Goal: Information Seeking & Learning: Learn about a topic

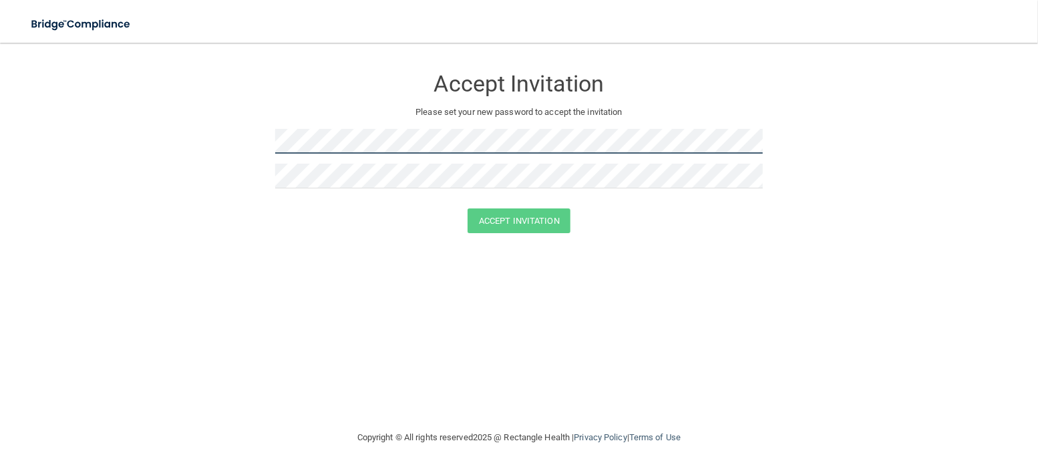
click at [232, 132] on form "Accept Invitation Please set your new password to accept the invitation Accept …" at bounding box center [519, 152] width 984 height 193
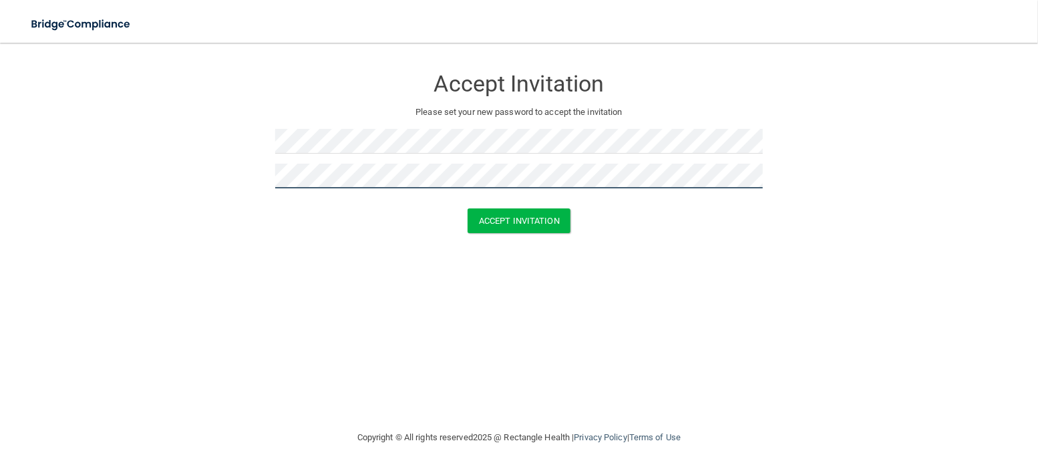
click at [467, 208] on button "Accept Invitation" at bounding box center [518, 220] width 103 height 25
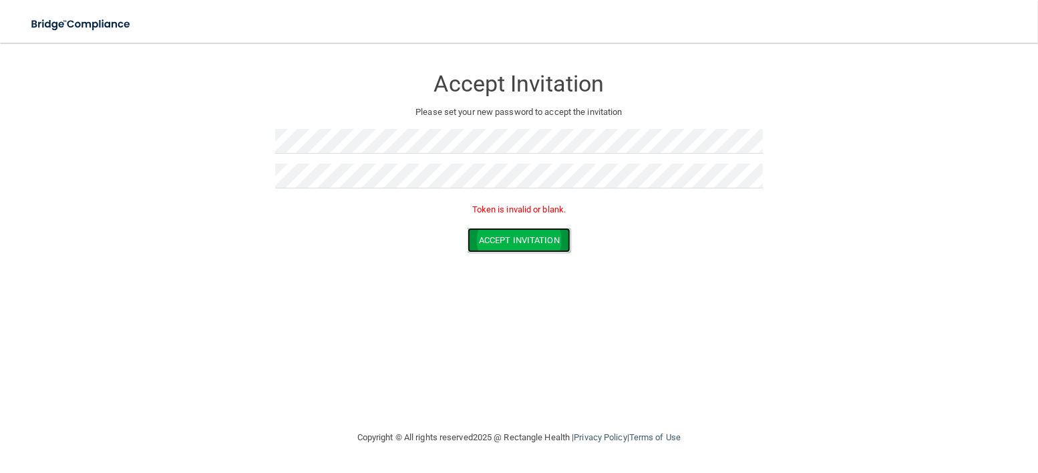
click at [481, 239] on button "Accept Invitation" at bounding box center [518, 240] width 103 height 25
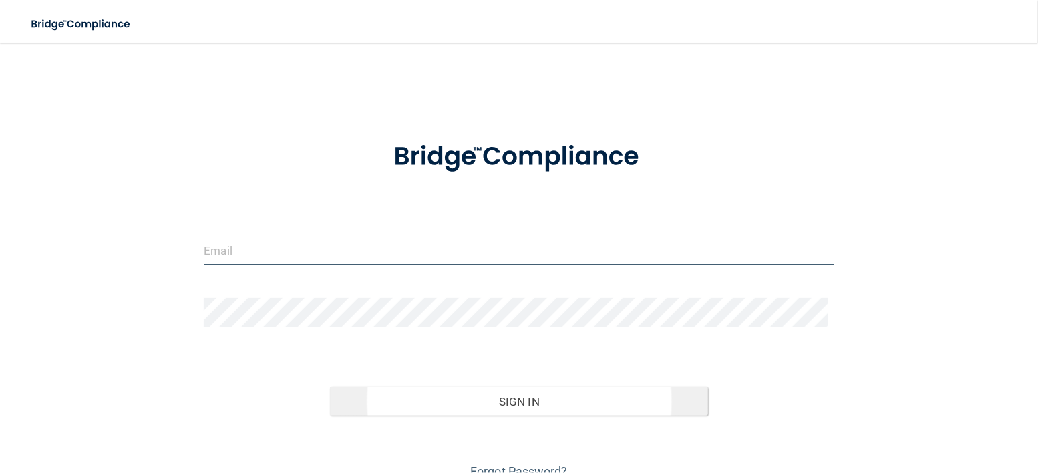
type input "[EMAIL_ADDRESS][DOMAIN_NAME]"
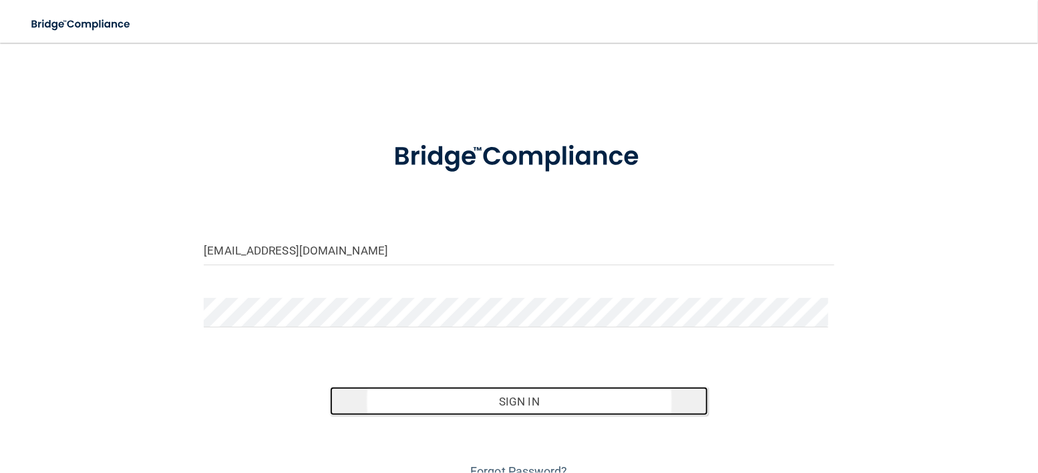
click at [523, 400] on button "Sign In" at bounding box center [519, 401] width 378 height 29
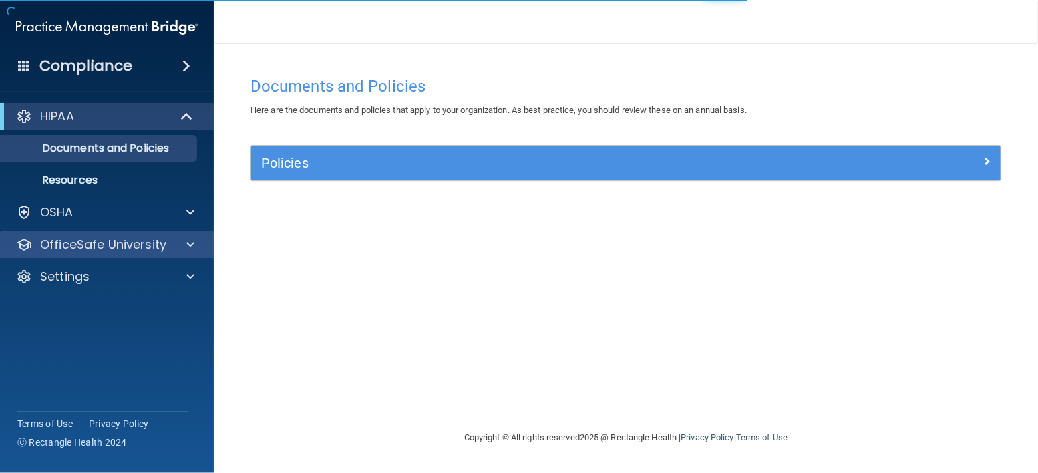
click at [82, 234] on div "OfficeSafe University" at bounding box center [107, 244] width 214 height 27
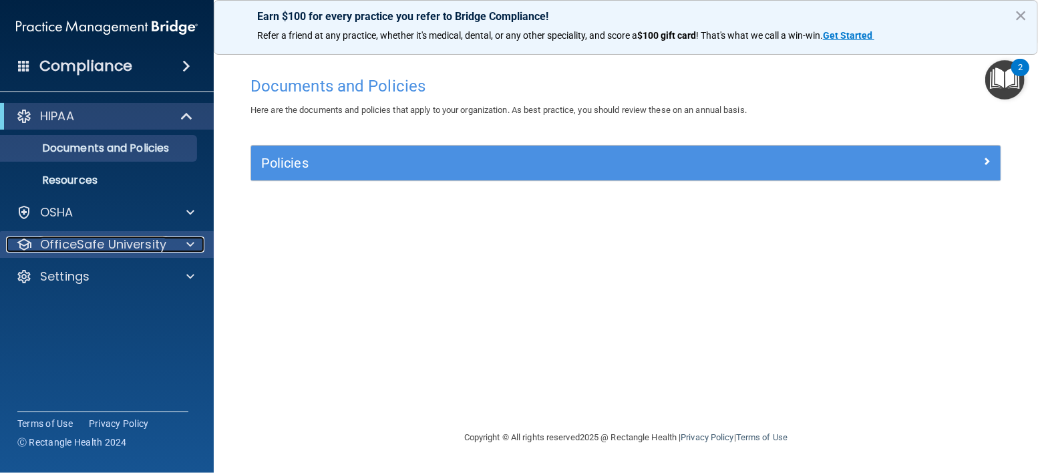
click at [186, 244] on span at bounding box center [190, 244] width 8 height 16
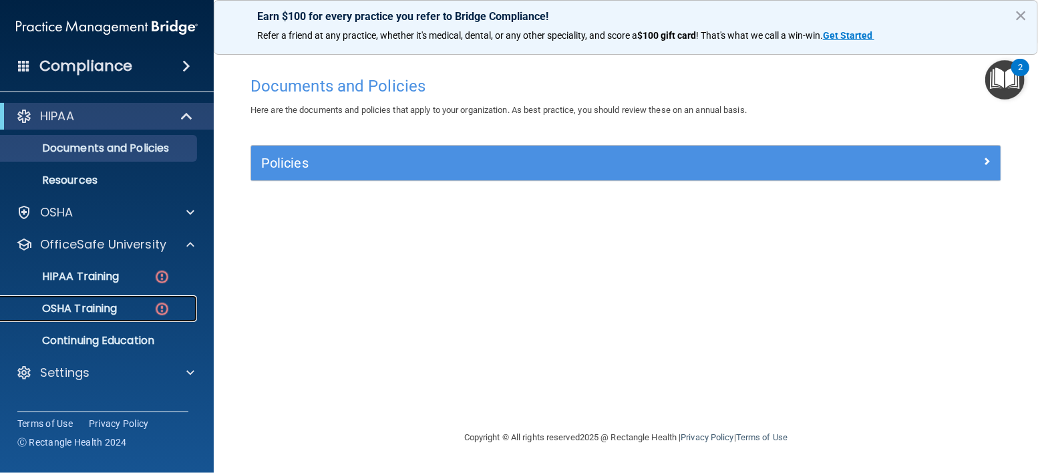
click at [69, 305] on p "OSHA Training" at bounding box center [63, 308] width 108 height 13
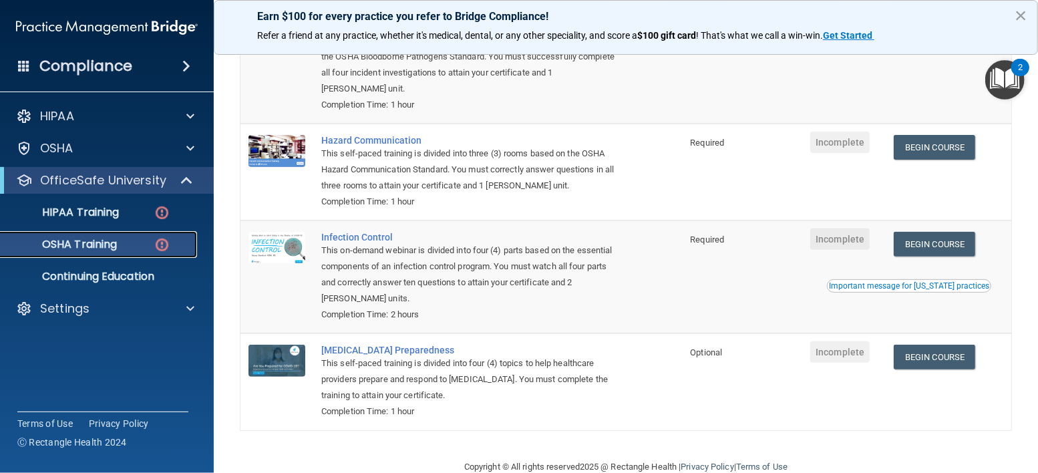
scroll to position [206, 0]
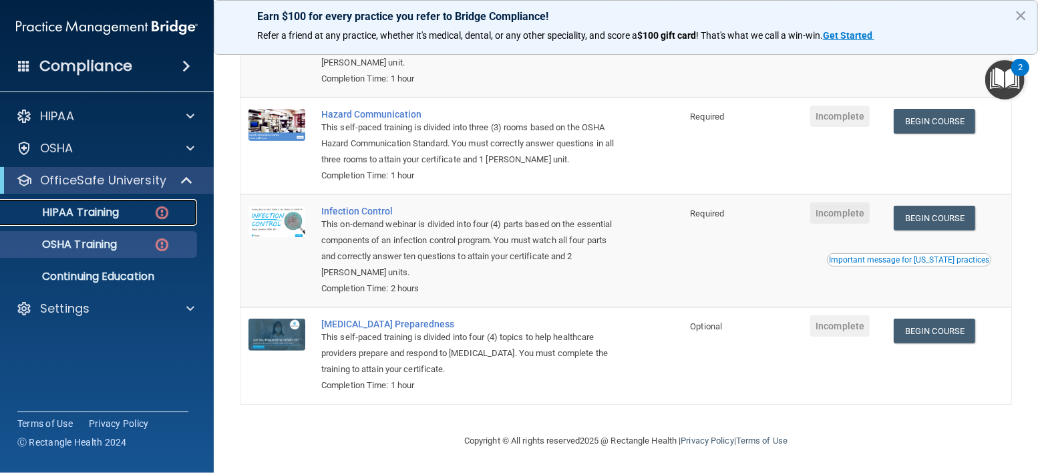
click at [122, 213] on div "HIPAA Training" at bounding box center [100, 212] width 182 height 13
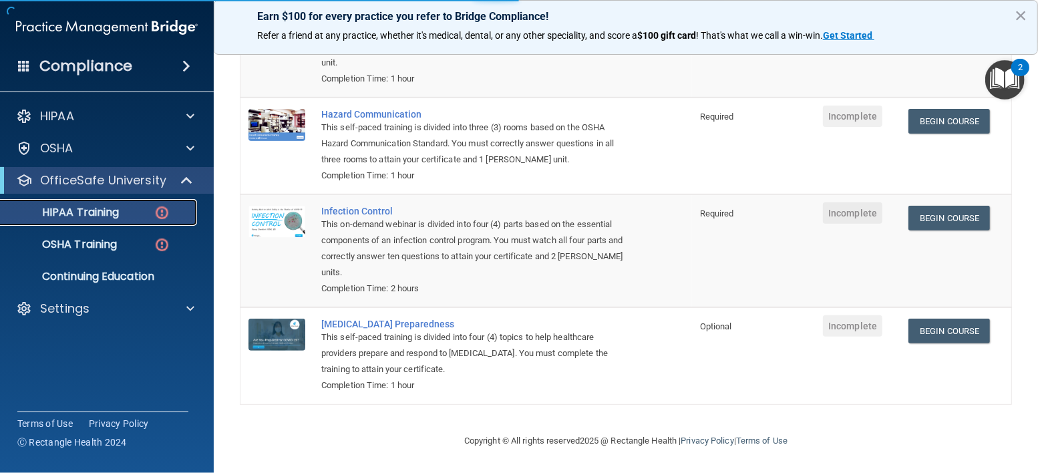
scroll to position [485, 0]
